Goal: Information Seeking & Learning: Learn about a topic

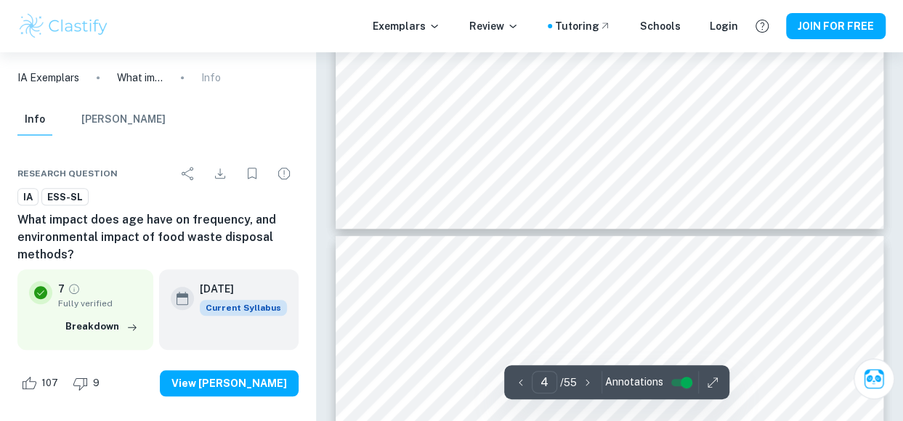
scroll to position [2979, 0]
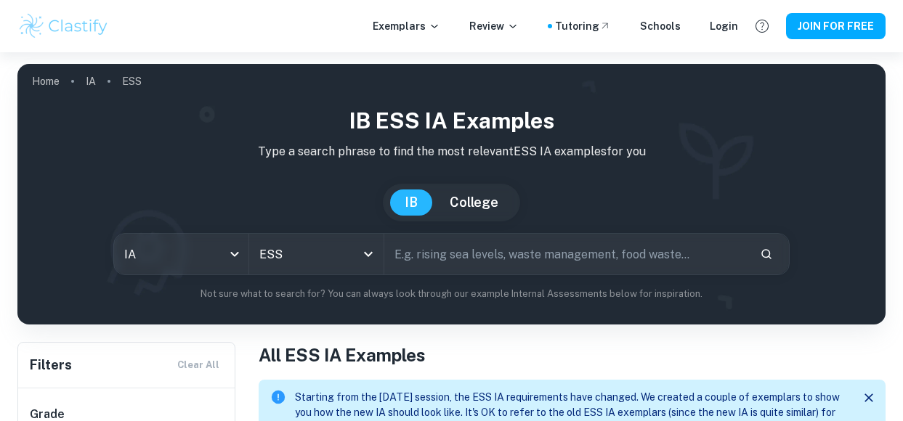
scroll to position [241, 0]
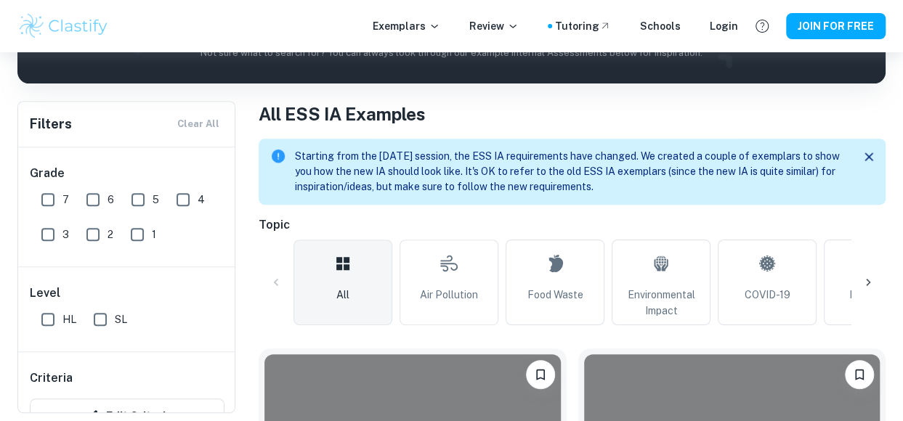
click at [49, 202] on input "7" at bounding box center [47, 199] width 29 height 29
checkbox input "true"
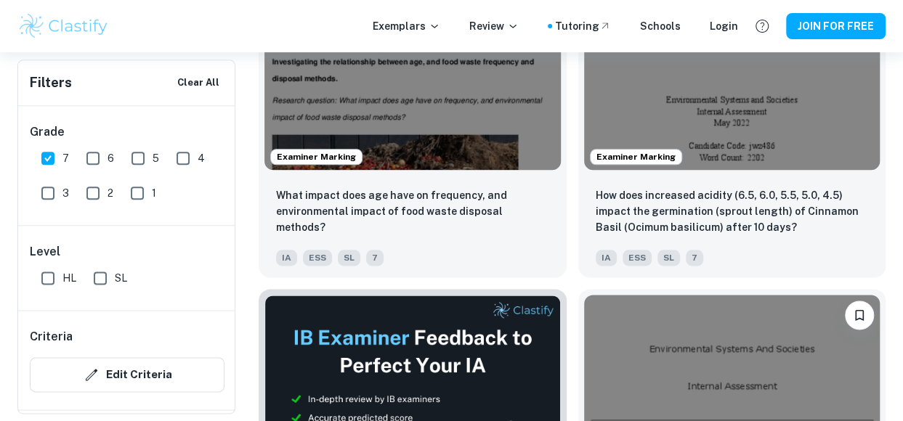
scroll to position [3459, 0]
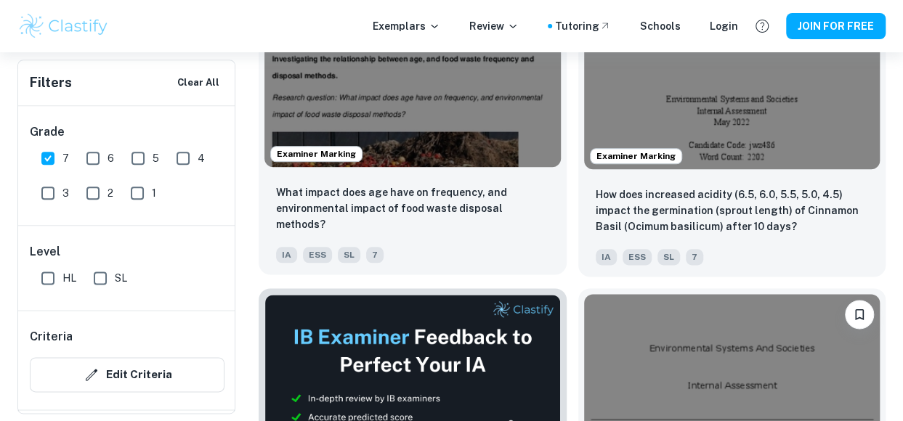
click at [455, 126] on img at bounding box center [412, 56] width 296 height 222
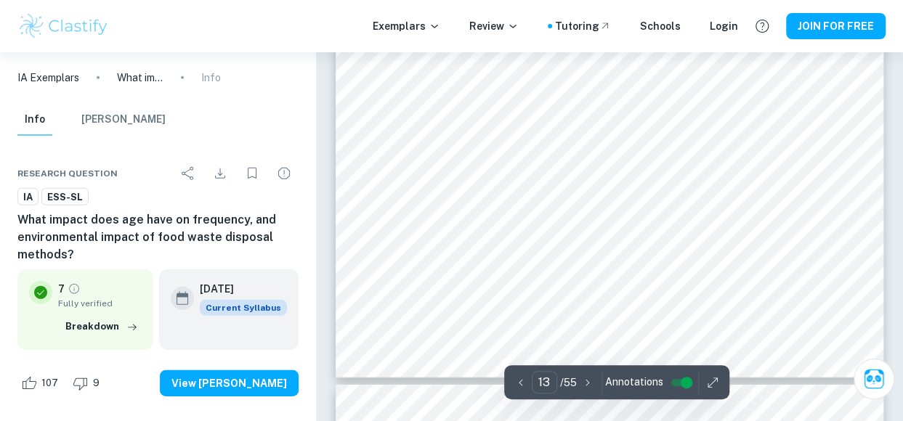
scroll to position [10122, 0]
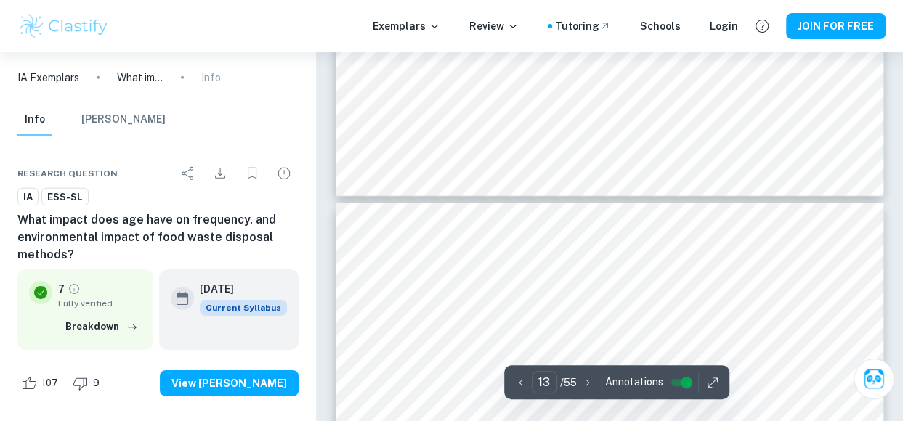
type input "14"
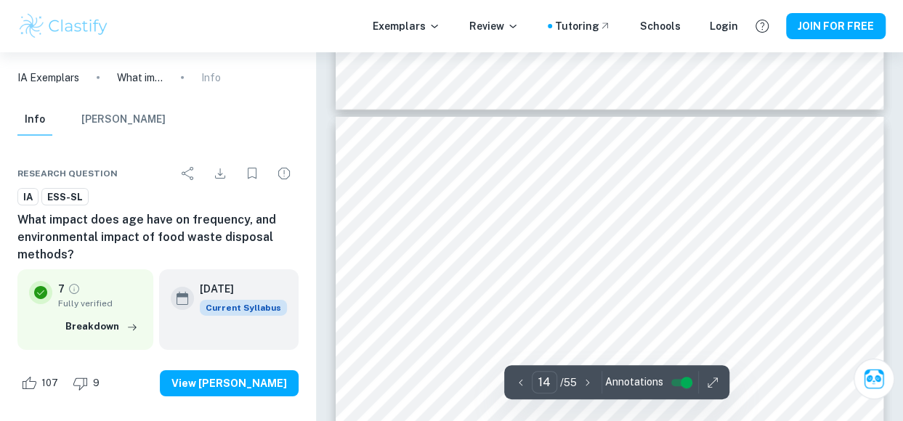
scroll to position [10499, 0]
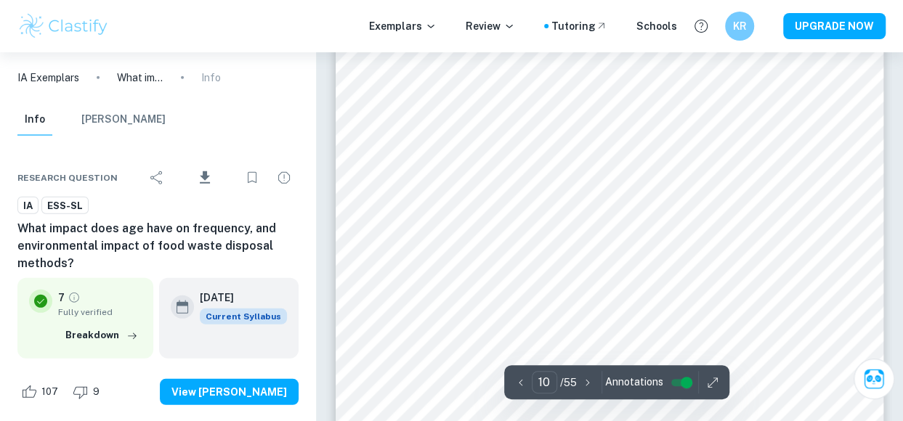
scroll to position [7377, 0]
